Goal: Task Accomplishment & Management: Use online tool/utility

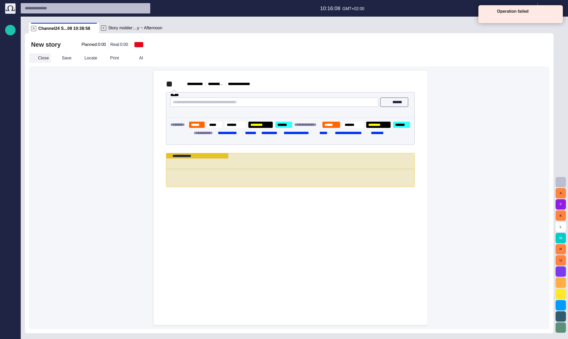
click at [38, 57] on button "Close" at bounding box center [40, 57] width 22 height 9
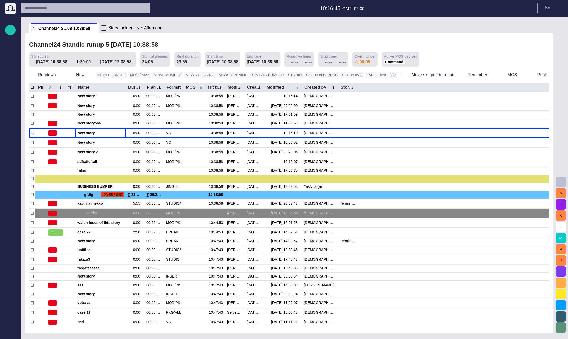
click at [134, 28] on span "Story molder:...y ~ Afternoon" at bounding box center [135, 27] width 54 height 5
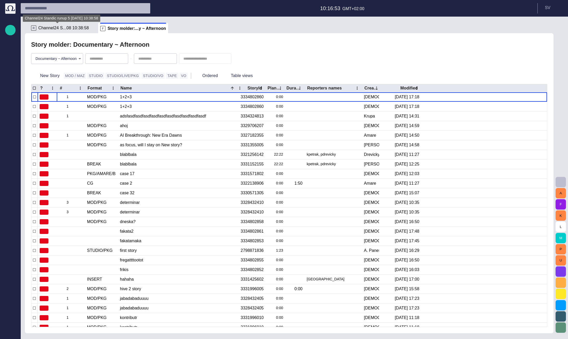
click at [75, 29] on span "Channel24 S...08 10:38:58" at bounding box center [63, 27] width 51 height 5
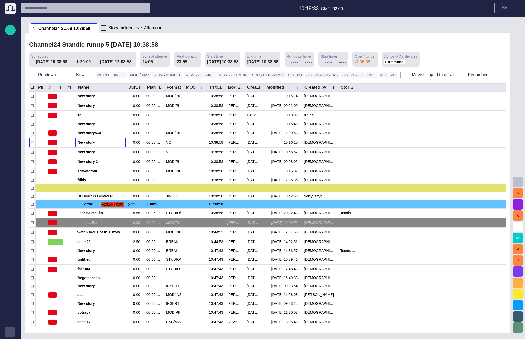
click at [9, 333] on span "button" at bounding box center [10, 331] width 4 height 4
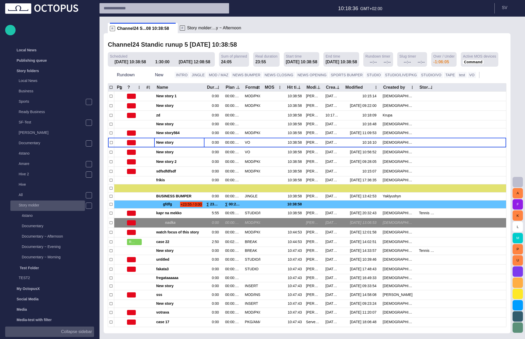
click at [39, 208] on div "Story molder" at bounding box center [48, 204] width 74 height 7
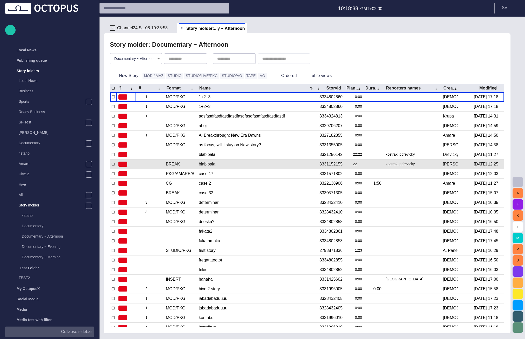
scroll to position [21, 0]
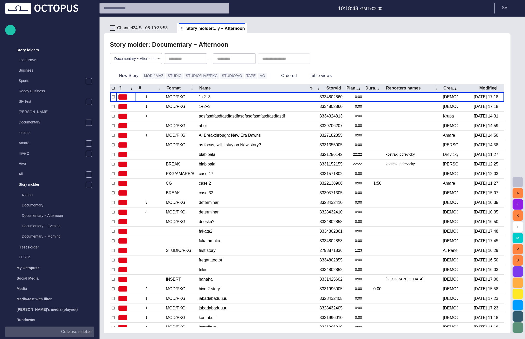
click at [295, 60] on input "text" at bounding box center [280, 58] width 36 height 5
click at [416, 39] on div "Story molder: Documentary ~ Afternoon Documentary ~ Afternoon ******** New Stor…" at bounding box center [307, 183] width 407 height 300
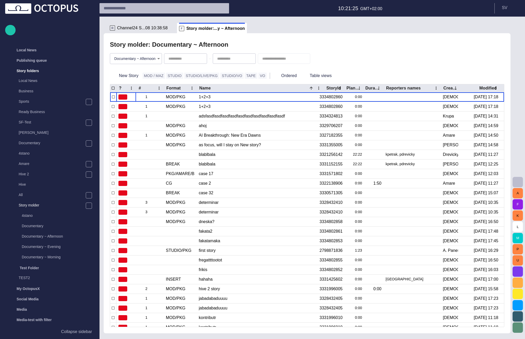
scroll to position [21, 0]
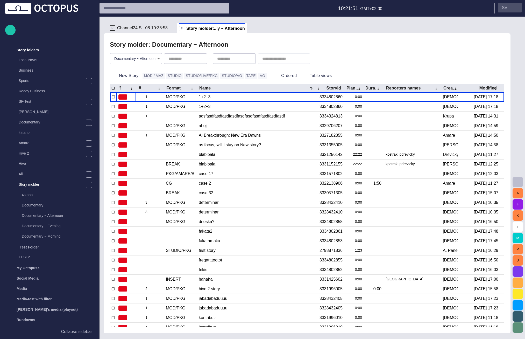
click at [504, 10] on p "S V" at bounding box center [504, 8] width 5 height 6
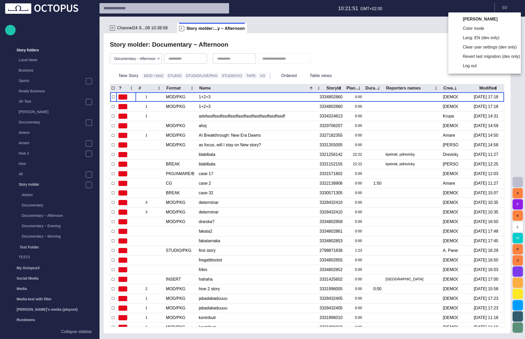
click at [498, 69] on li "Log out" at bounding box center [484, 65] width 73 height 9
